Goal: Feedback & Contribution: Contribute content

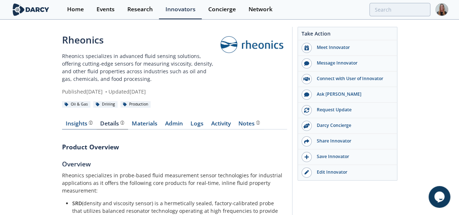
click at [66, 121] on div "Insights The [PERSON_NAME] Research team’s summarized opinion of the innovator,…" at bounding box center [79, 124] width 27 height 6
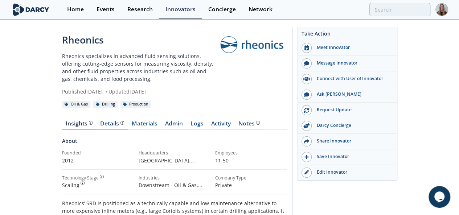
click at [100, 121] on div "Details Product overview, business model, technology and applications as added …" at bounding box center [112, 124] width 24 height 6
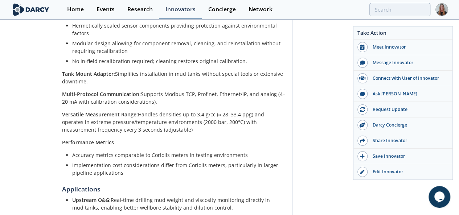
scroll to position [408, 0]
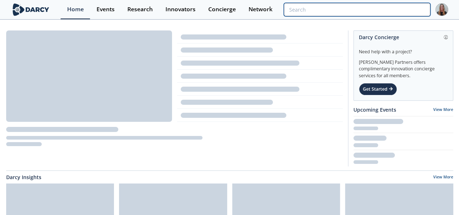
click at [406, 8] on input "search" at bounding box center [357, 9] width 146 height 13
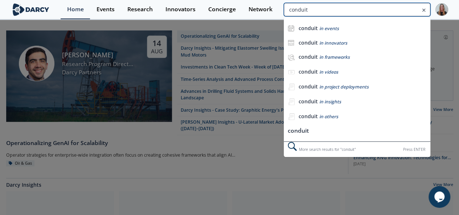
type input "conduit"
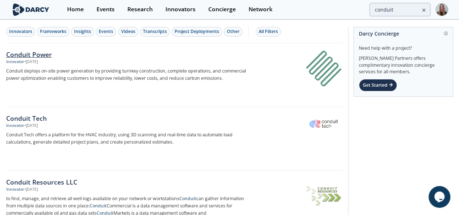
click at [51, 54] on div "Conduit Power" at bounding box center [126, 54] width 240 height 9
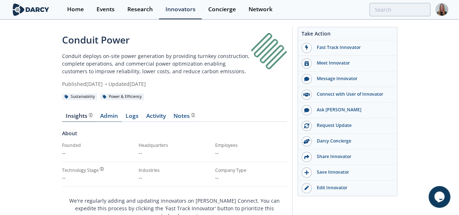
click at [97, 113] on link "Admin" at bounding box center [109, 117] width 25 height 9
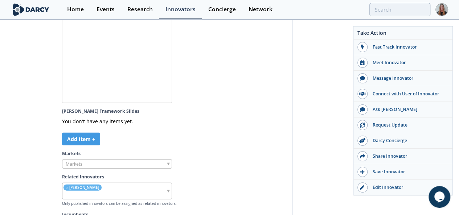
scroll to position [2349, 0]
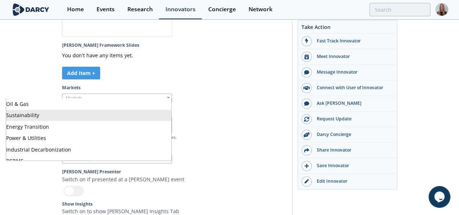
scroll to position [6, 0]
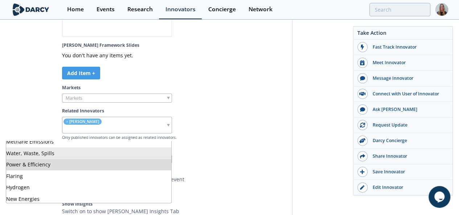
scroll to position [8, 0]
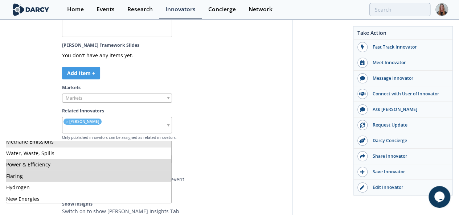
scroll to position [0, 0]
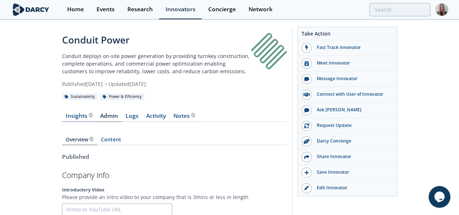
click at [62, 114] on link "Insights" at bounding box center [79, 117] width 34 height 9
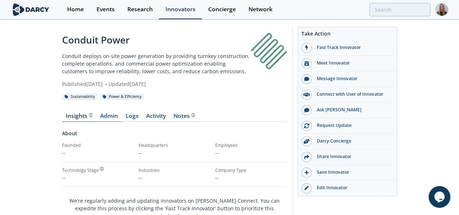
click at [97, 113] on link "Admin" at bounding box center [109, 117] width 25 height 9
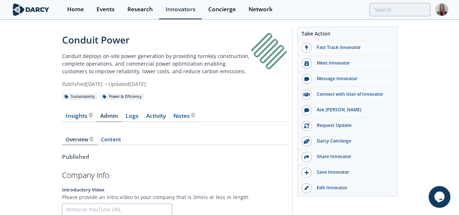
click at [62, 137] on div "Overview Content" at bounding box center [174, 137] width 225 height 21
click at [97, 137] on link "Content" at bounding box center [111, 141] width 28 height 8
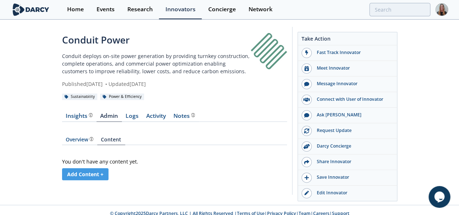
scroll to position [7, 0]
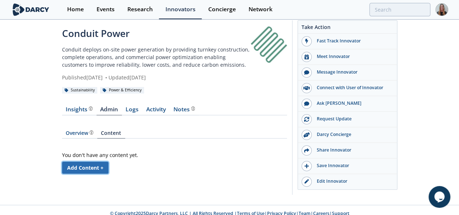
click at [62, 162] on link "Add Content +" at bounding box center [85, 168] width 46 height 12
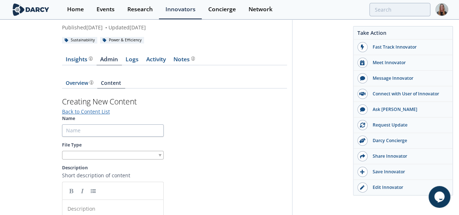
scroll to position [58, 0]
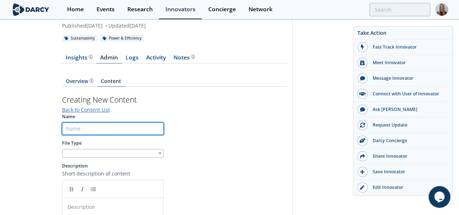
click at [69, 125] on input "Name" at bounding box center [113, 129] width 102 height 12
click at [62, 123] on input "Name" at bounding box center [113, 129] width 102 height 12
paste input "Conduit Power – Executive Summary ([DATE])"
type input "Conduit Power – Executive Summary ([DATE])"
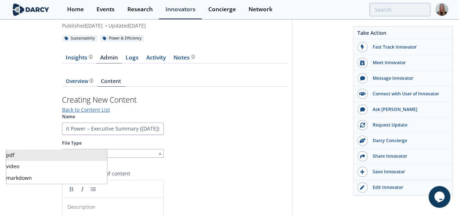
click at [62, 149] on div at bounding box center [113, 153] width 102 height 9
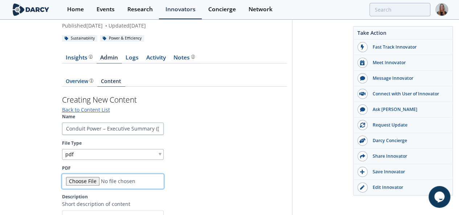
click at [62, 175] on input "PDF" at bounding box center [113, 181] width 102 height 15
type input "C:\fakepath\Exec Summary - Conduit Power - [DATE].pdf"
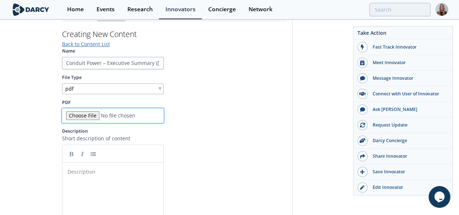
scroll to position [129, 0]
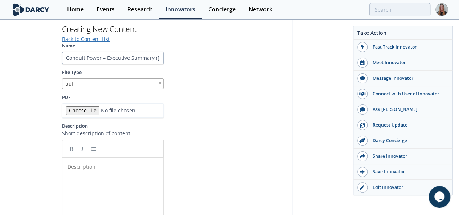
click at [84, 163] on div "Description ​" at bounding box center [115, 167] width 99 height 11
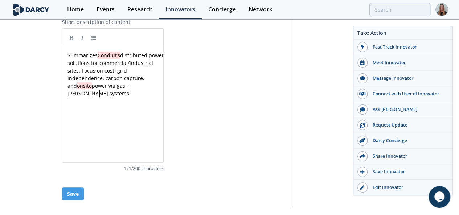
scroll to position [242, 0]
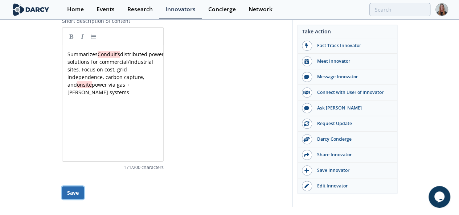
click at [62, 187] on button "Save" at bounding box center [73, 193] width 22 height 13
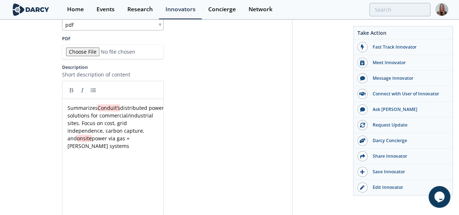
scroll to position [205, 0]
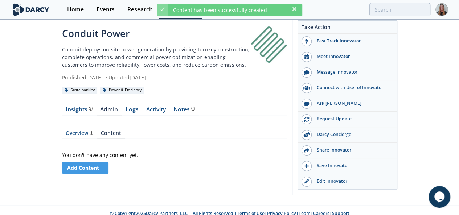
click at [105, 132] on div "Overview Content You don't have any content yet. Add Content +" at bounding box center [174, 151] width 225 height 61
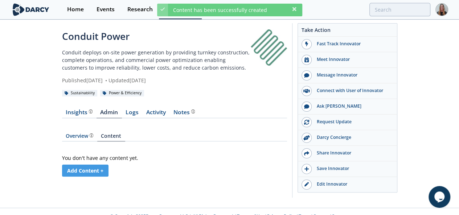
scroll to position [2, 0]
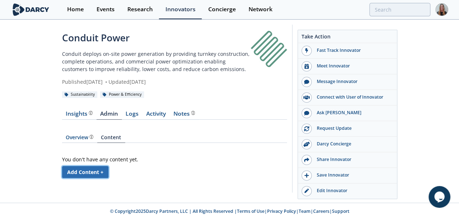
click at [62, 166] on link "Add Content +" at bounding box center [85, 172] width 46 height 12
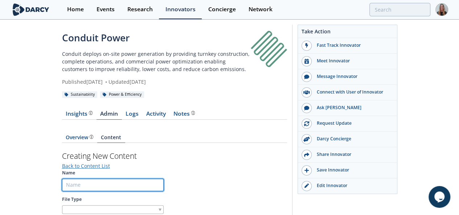
click at [62, 180] on input "Name" at bounding box center [113, 185] width 102 height 12
paste input "Conduit Power – Data Center Executive Summary (2025)"
drag, startPoint x: 10, startPoint y: 179, endPoint x: -3, endPoint y: 175, distance: 13.2
click at [0, 175] on html "Home Events Research Innovators Concierge Network Conduit Power •" at bounding box center [229, 105] width 459 height 215
type input "Conduit Power – Data Center Executive Summary (2025)"
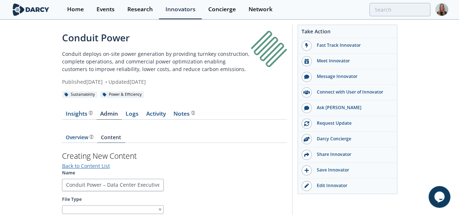
click at [62, 206] on div at bounding box center [113, 210] width 102 height 9
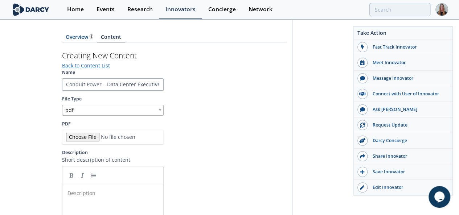
scroll to position [107, 0]
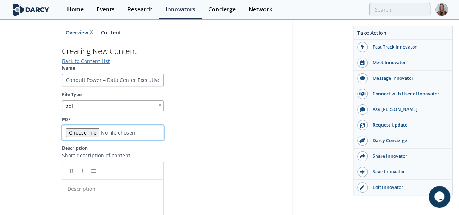
click at [62, 126] on input "PDF" at bounding box center [113, 133] width 102 height 15
type input "C:\fakepath\Conduit Power - Edge Exec Summary.pdf"
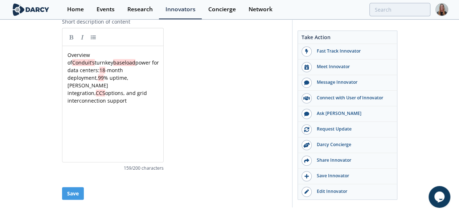
scroll to position [251, 0]
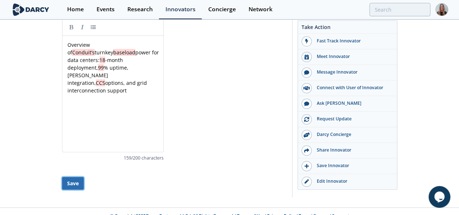
click at [62, 177] on button "Save" at bounding box center [73, 183] width 22 height 13
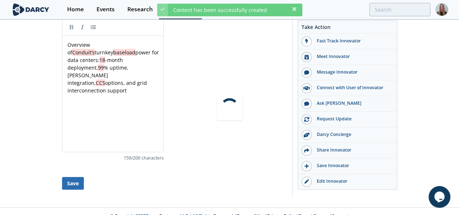
click at [16, 174] on div at bounding box center [229, 107] width 459 height 215
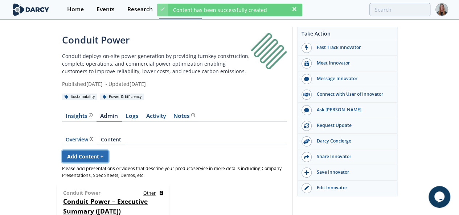
click at [62, 151] on link "Add Content +" at bounding box center [85, 157] width 46 height 12
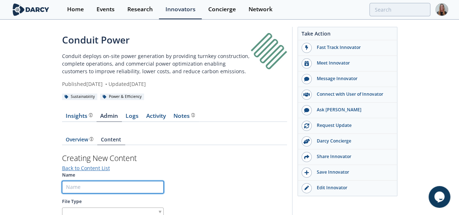
click at [62, 181] on input "Name" at bounding box center [113, 187] width 102 height 12
paste input "Overview of Conduit’s turnkey baseload power for data centers: 18-month deploym…"
type input "Overview of Conduit’s turnkey baseload power for data centers: 18-month deploym…"
click at [62, 181] on input "Name" at bounding box center [113, 187] width 102 height 12
paste input "Conduit Power – [PERSON_NAME] Introduction Deck"
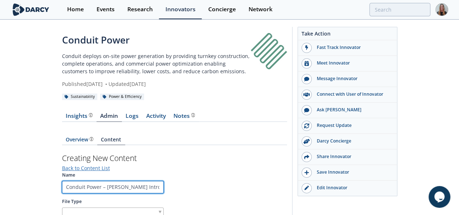
scroll to position [0, 4]
drag, startPoint x: 48, startPoint y: 178, endPoint x: 64, endPoint y: 181, distance: 16.2
click at [62, 181] on input "Conduit Power – [PERSON_NAME] Introduction Deck" at bounding box center [113, 187] width 102 height 12
type input "Conduit Power – Introduction Deck"
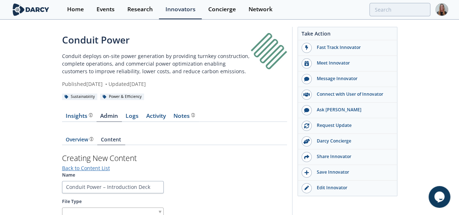
click at [68, 208] on div at bounding box center [113, 212] width 102 height 9
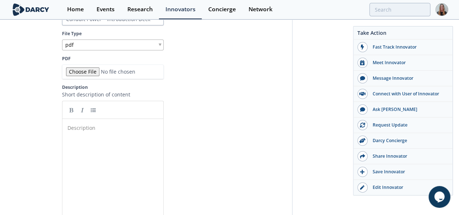
scroll to position [179, 0]
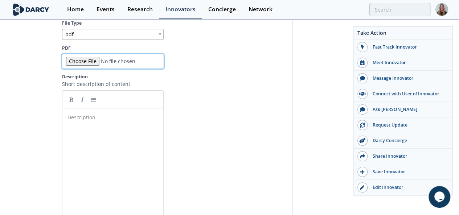
click at [62, 54] on input "PDF" at bounding box center [113, 61] width 102 height 15
type input "C:\fakepath\Conduit Power - DC Introduction.pdf"
click at [79, 172] on div "Description ​" at bounding box center [118, 172] width 105 height 120
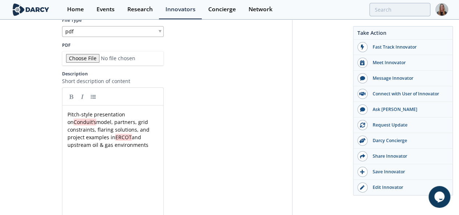
scroll to position [251, 0]
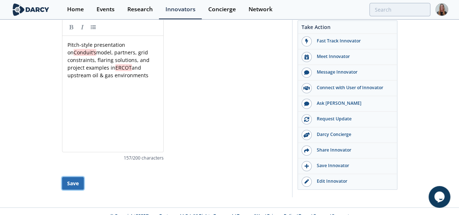
click at [62, 177] on button "Save" at bounding box center [73, 183] width 22 height 13
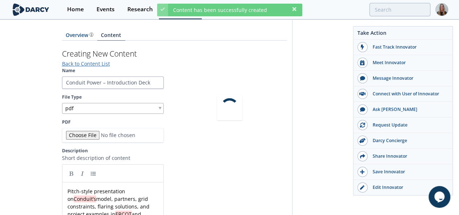
scroll to position [0, 0]
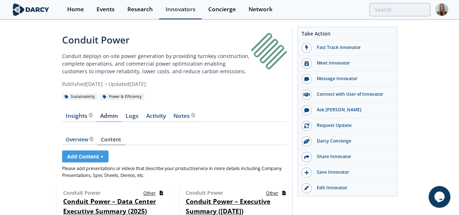
click at [97, 113] on link "Admin" at bounding box center [109, 117] width 25 height 9
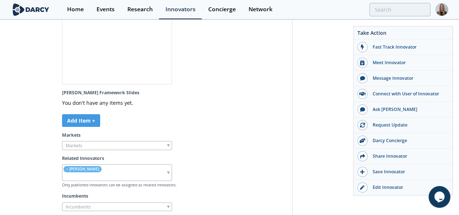
scroll to position [2349, 0]
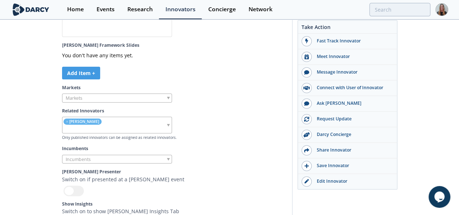
click at [0, 0] on input "checkbox" at bounding box center [0, 0] width 0 height 0
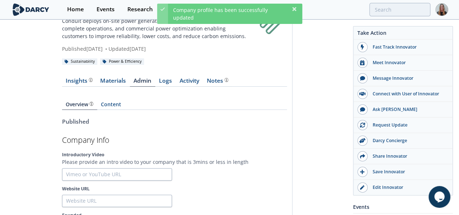
scroll to position [17, 0]
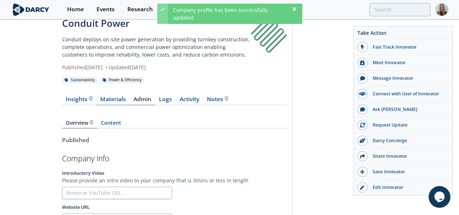
click at [97, 97] on link "Materials" at bounding box center [113, 101] width 33 height 9
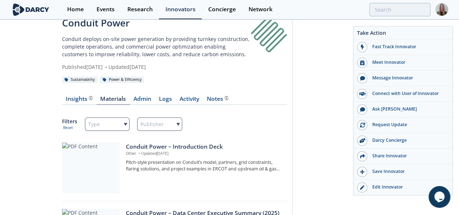
scroll to position [10, 0]
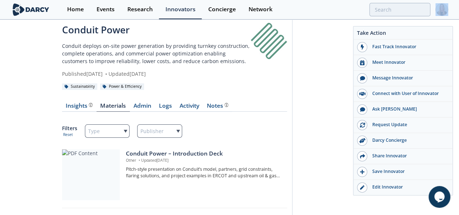
click at [448, 16] on div at bounding box center [442, 9] width 13 height 19
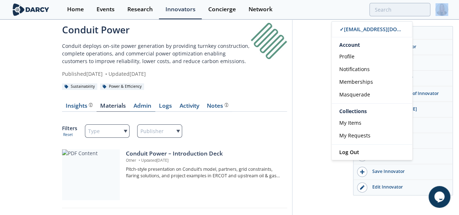
click at [130, 103] on link "Admin" at bounding box center [142, 107] width 25 height 9
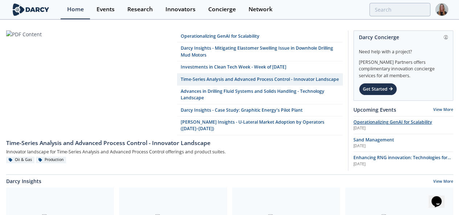
click at [395, 124] on span "Operationalizing GenAI for Scalability" at bounding box center [393, 122] width 79 height 6
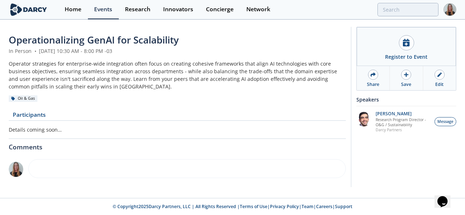
click at [60, 79] on div "Operator strategies for enterprise-wide integration often focus on creating coh…" at bounding box center [177, 75] width 337 height 30
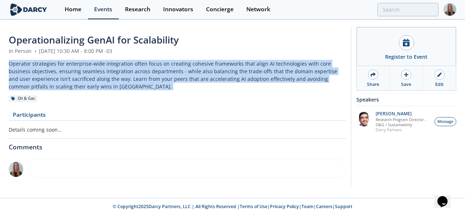
click at [60, 79] on div "Operator strategies for enterprise-wide integration often focus on creating coh…" at bounding box center [177, 75] width 337 height 30
click at [73, 10] on div "Home" at bounding box center [73, 10] width 17 height 6
